Goal: Information Seeking & Learning: Learn about a topic

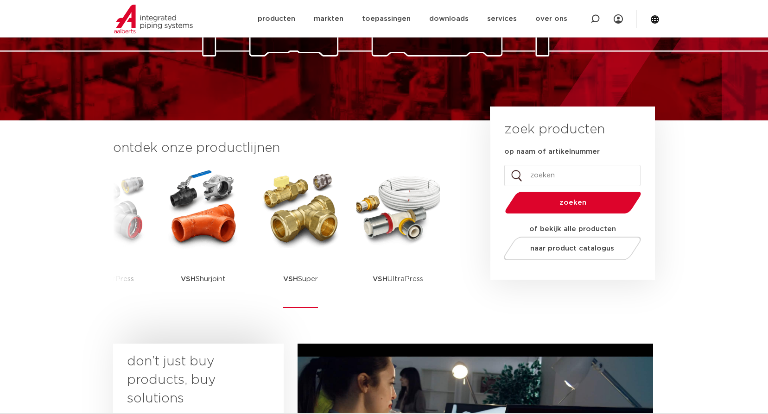
click at [305, 226] on img at bounding box center [300, 208] width 83 height 83
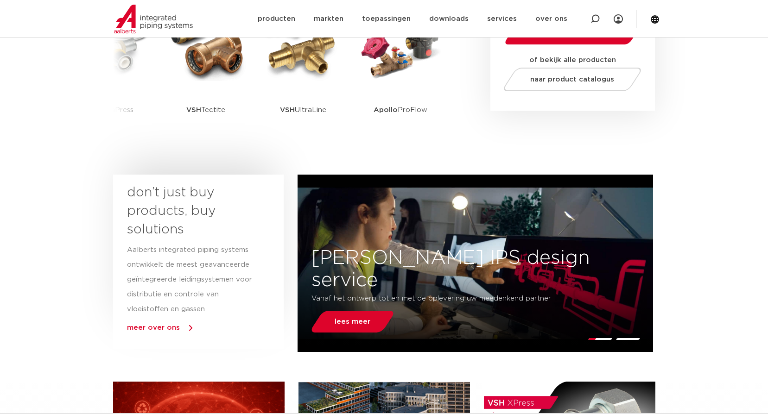
scroll to position [139, 0]
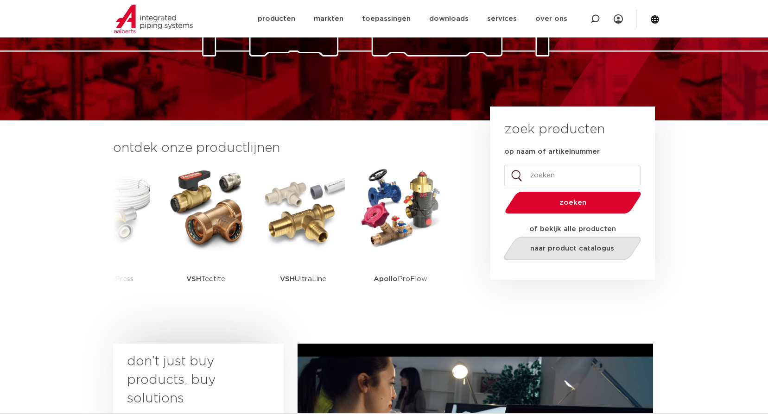
click at [577, 249] on span "naar product catalogus" at bounding box center [572, 248] width 84 height 7
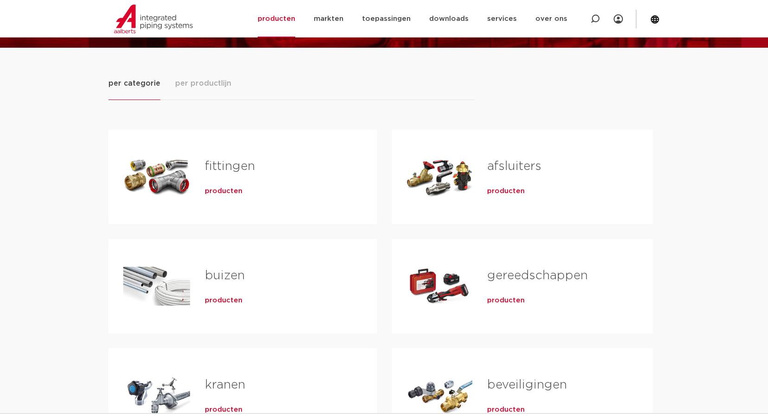
scroll to position [93, 0]
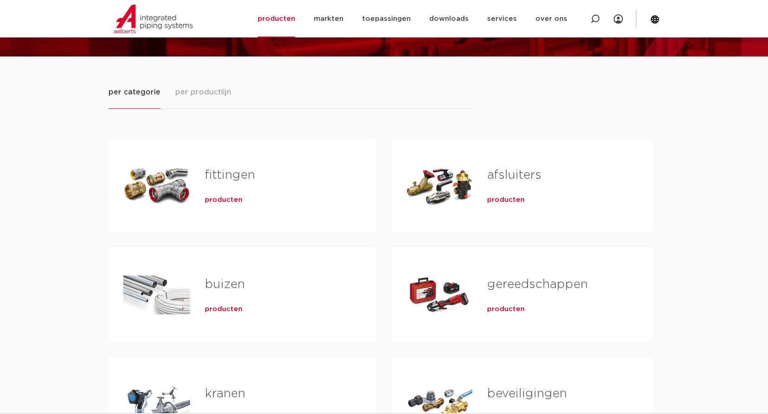
click at [215, 176] on link "fittingen" at bounding box center [230, 175] width 50 height 12
